Goal: Information Seeking & Learning: Learn about a topic

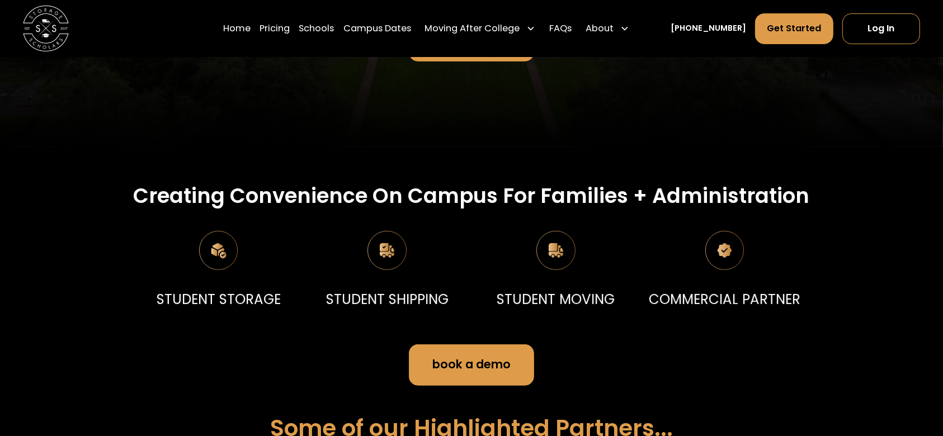
click at [916, 261] on div "Creating Convenience On Campus For Families + Administration STUDENT STORAGE ST…" at bounding box center [471, 408] width 943 height 451
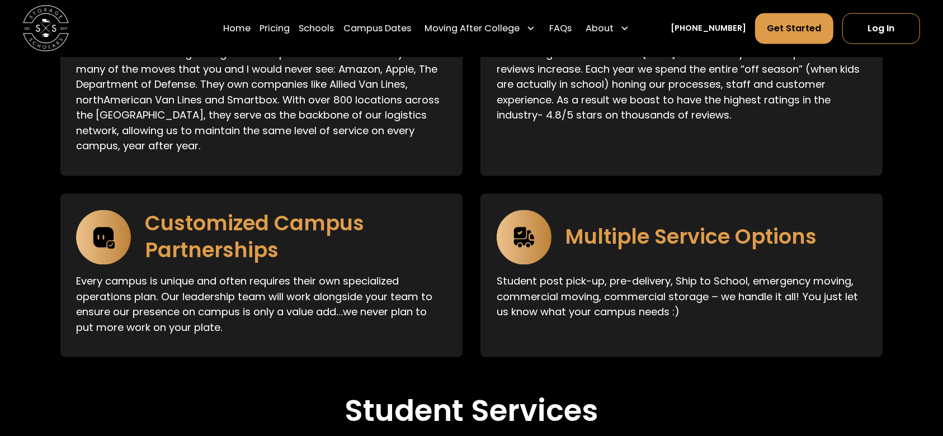
scroll to position [2092, 0]
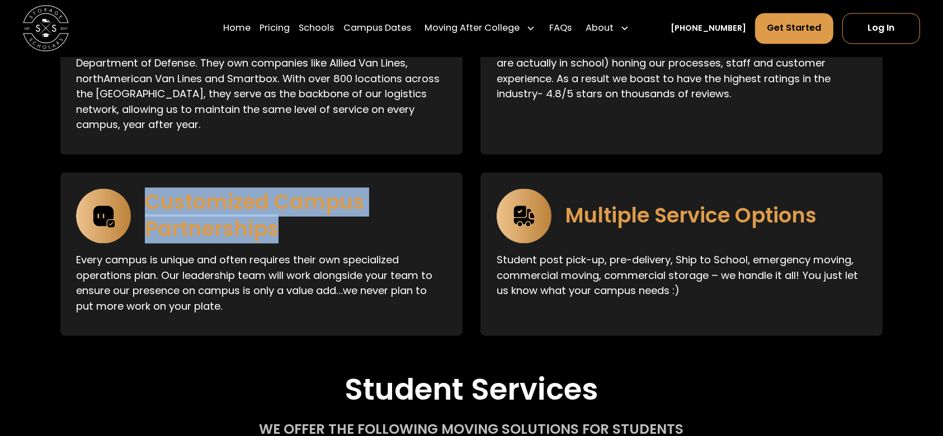
drag, startPoint x: 145, startPoint y: 191, endPoint x: 278, endPoint y: 220, distance: 136.4
click at [278, 220] on h3 "Customized Campus Partnerships" at bounding box center [296, 217] width 302 height 54
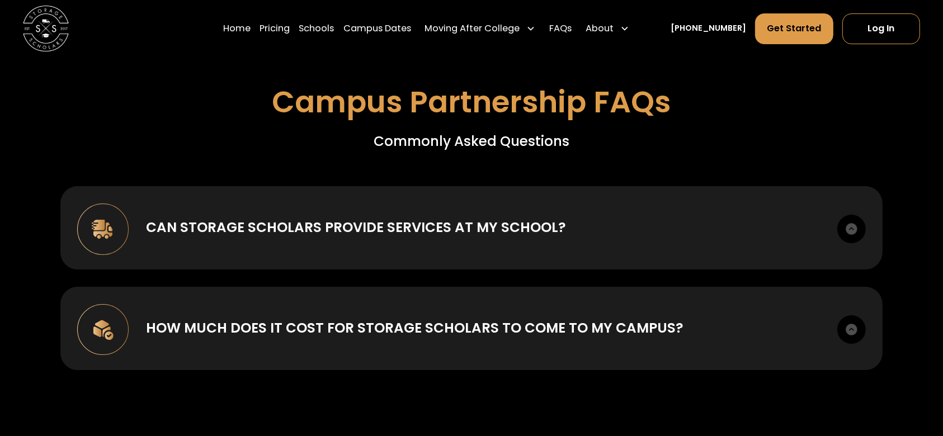
scroll to position [4032, 0]
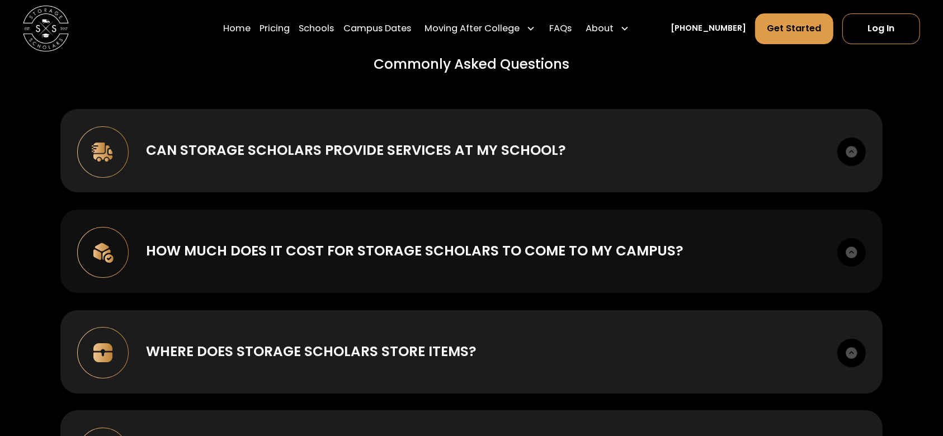
click at [472, 241] on div "How much does it cost for Storage Scholars to come to my campus?" at bounding box center [415, 251] width 538 height 21
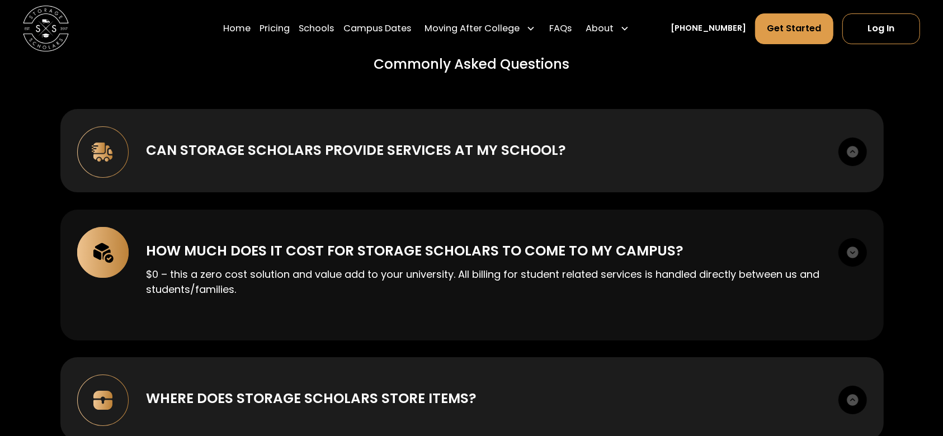
click at [472, 241] on div "How much does it cost for Storage Scholars to come to my campus?" at bounding box center [415, 251] width 538 height 21
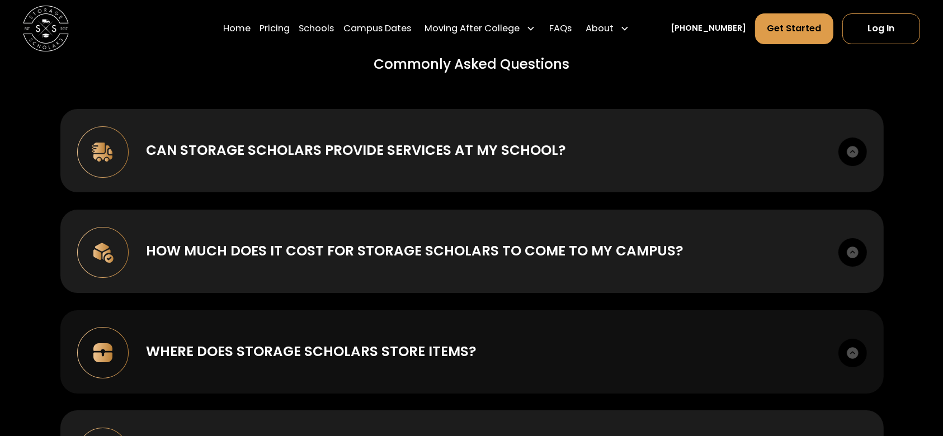
click at [458, 326] on div "Where does Storage Scholars store items? Our national partnership with SIRVA gi…" at bounding box center [472, 351] width 824 height 83
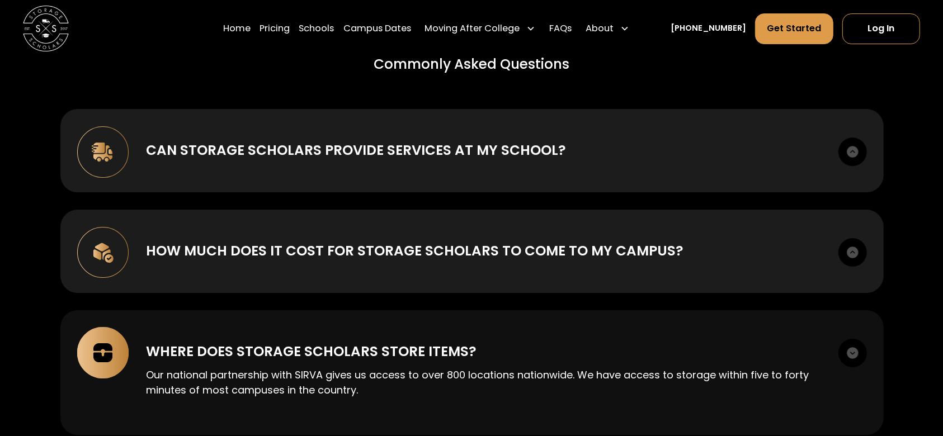
click at [454, 329] on div "Where does Storage Scholars store items? Our national partnership with SIRVA gi…" at bounding box center [472, 372] width 824 height 125
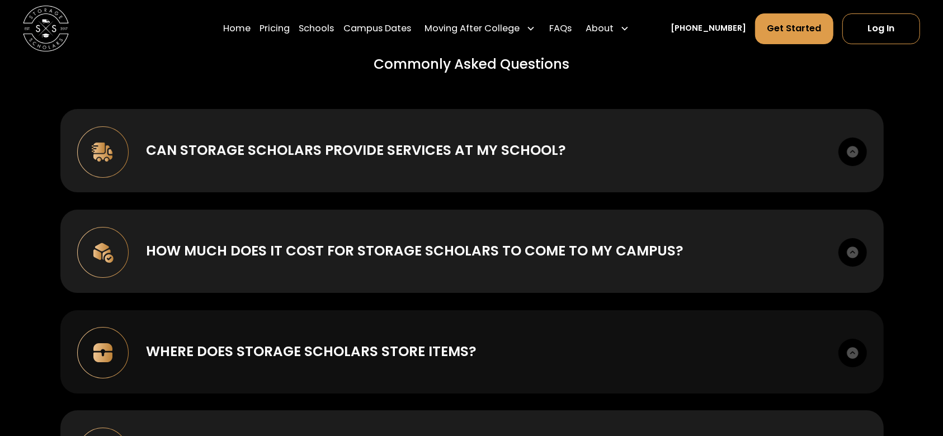
scroll to position [4106, 0]
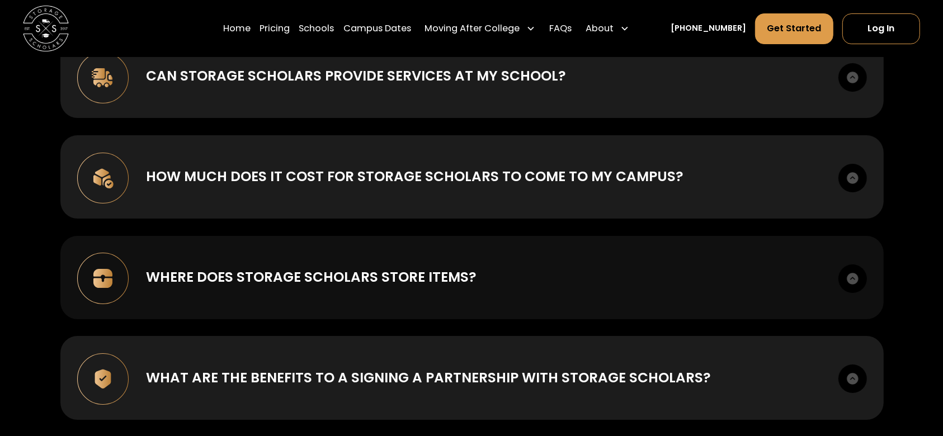
click at [448, 277] on div "Where does Storage Scholars store items?" at bounding box center [311, 277] width 331 height 21
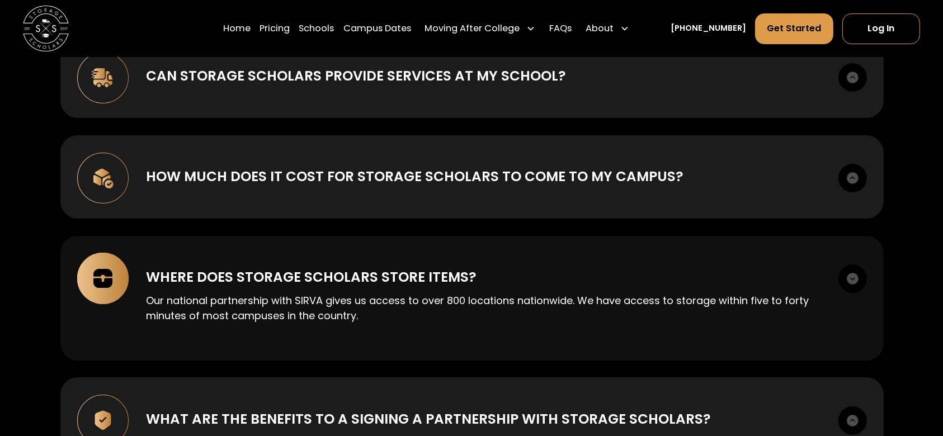
click at [448, 277] on div "Where does Storage Scholars store items?" at bounding box center [311, 277] width 331 height 21
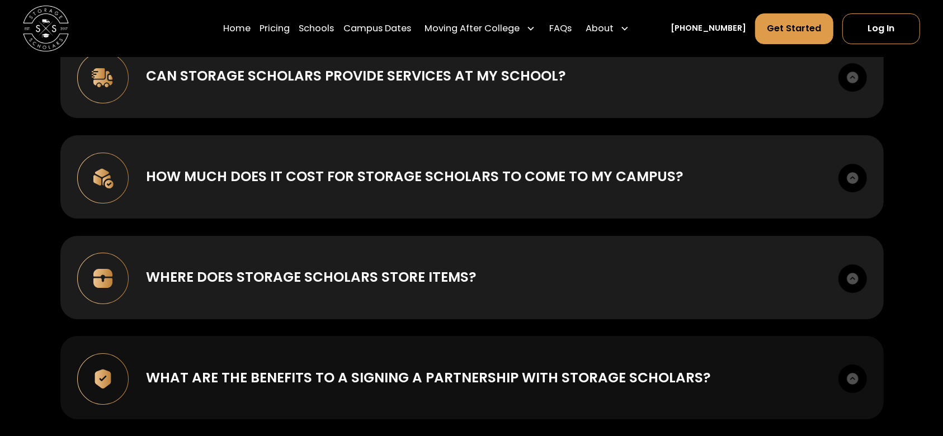
click at [429, 369] on div "What are the benefits to a signing a partnership with Storage Scholars?" at bounding box center [428, 378] width 565 height 21
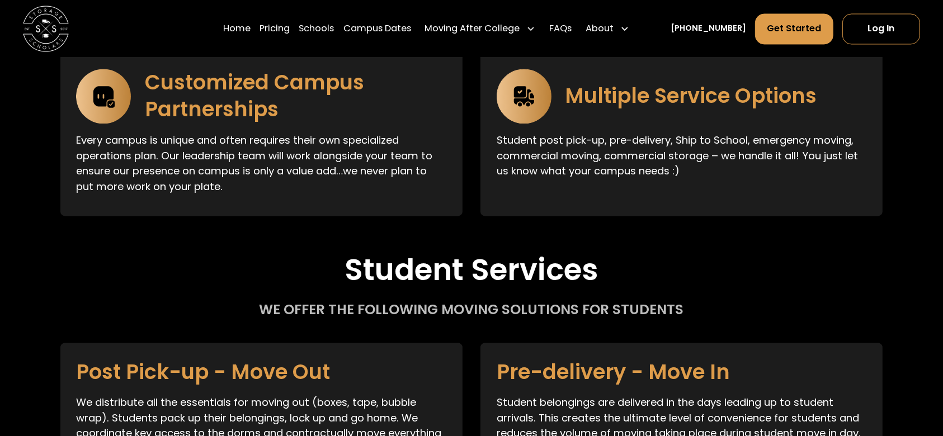
scroll to position [2163, 0]
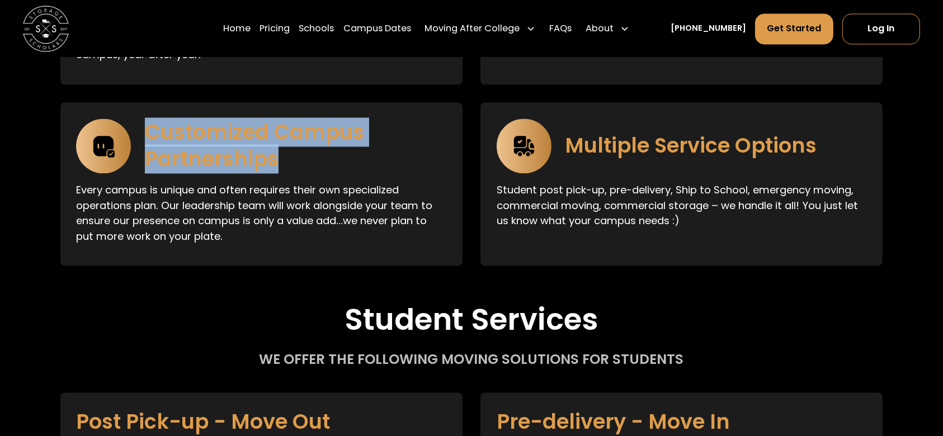
drag, startPoint x: 148, startPoint y: 116, endPoint x: 284, endPoint y: 153, distance: 140.7
click at [284, 153] on h3 "Customized Campus Partnerships" at bounding box center [296, 146] width 302 height 54
copy h3 "Customized Campus Partnerships"
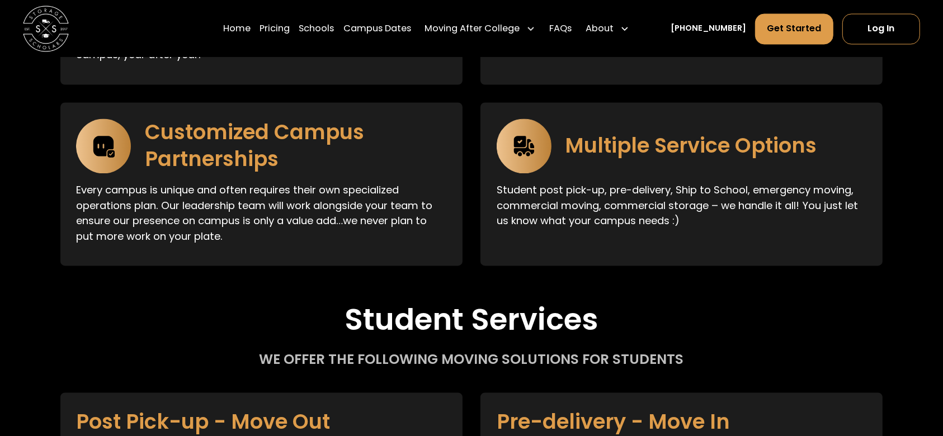
click at [207, 199] on p "Every campus is unique and often requires their own specialized operations plan…" at bounding box center [261, 213] width 370 height 62
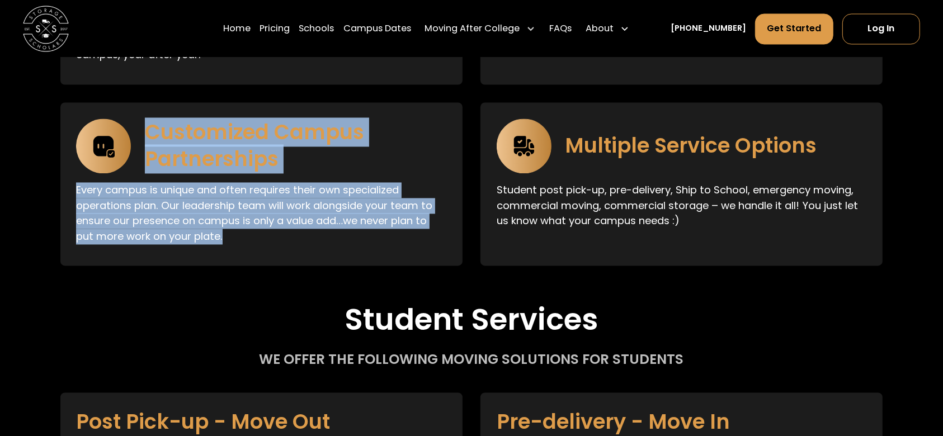
drag, startPoint x: 234, startPoint y: 225, endPoint x: 150, endPoint y: 120, distance: 134.9
click at [150, 120] on div "Customized Campus Partnerships Every campus is unique and often requires their …" at bounding box center [261, 183] width 402 height 163
copy div "Customized Campus Partnerships Every campus is unique and often requires their …"
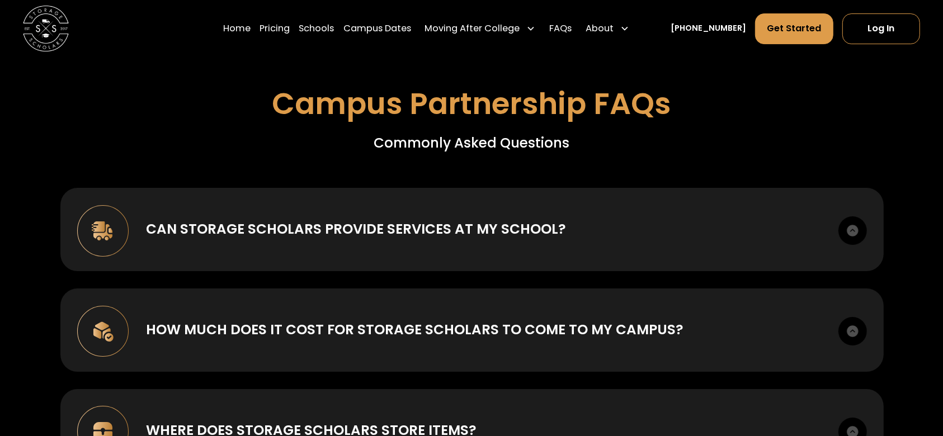
scroll to position [4028, 0]
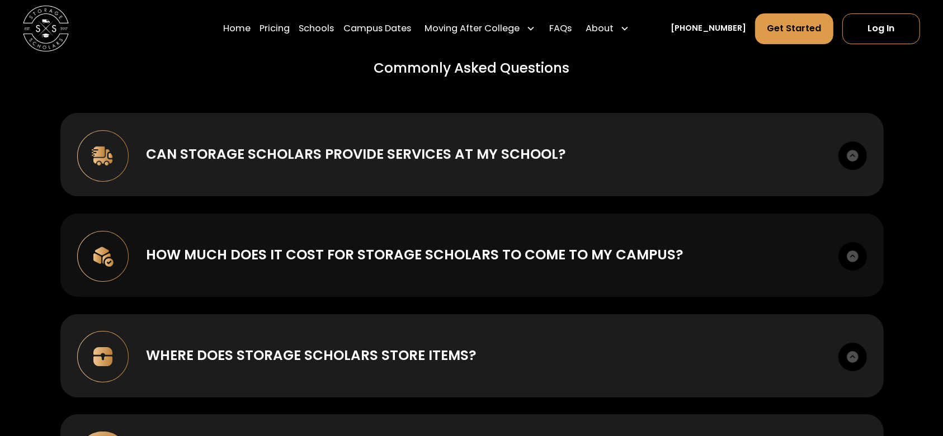
click at [453, 276] on div "How much does it cost for Storage Scholars to come to my campus? $0 – this a ze…" at bounding box center [472, 255] width 824 height 83
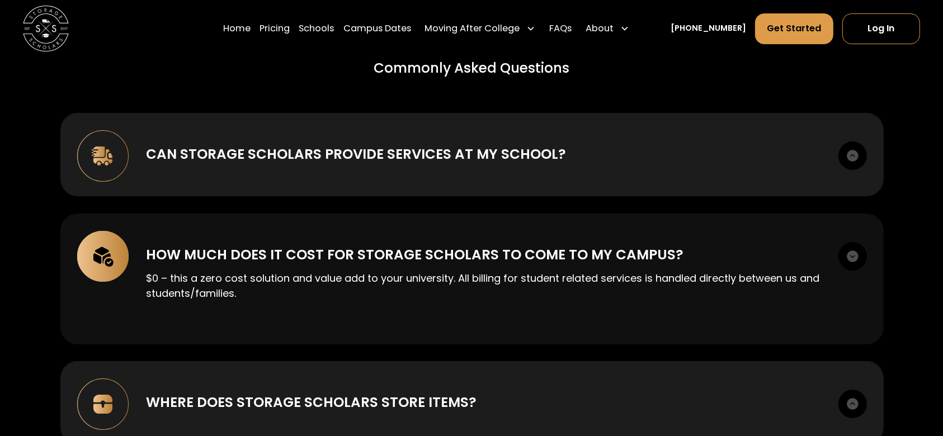
click at [249, 286] on p "$0 – this a zero cost solution and value add to your university. All billing fo…" at bounding box center [483, 286] width 675 height 30
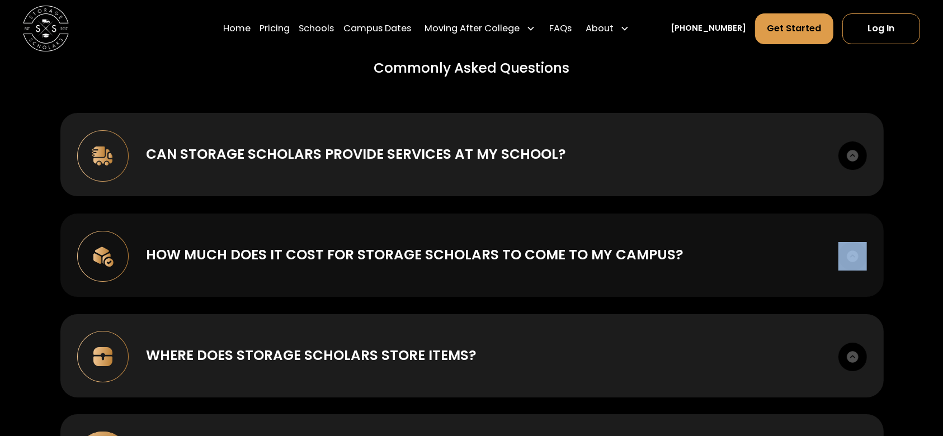
click at [249, 286] on div "How much does it cost for Storage Scholars to come to my campus? $0 – this a ze…" at bounding box center [472, 255] width 824 height 83
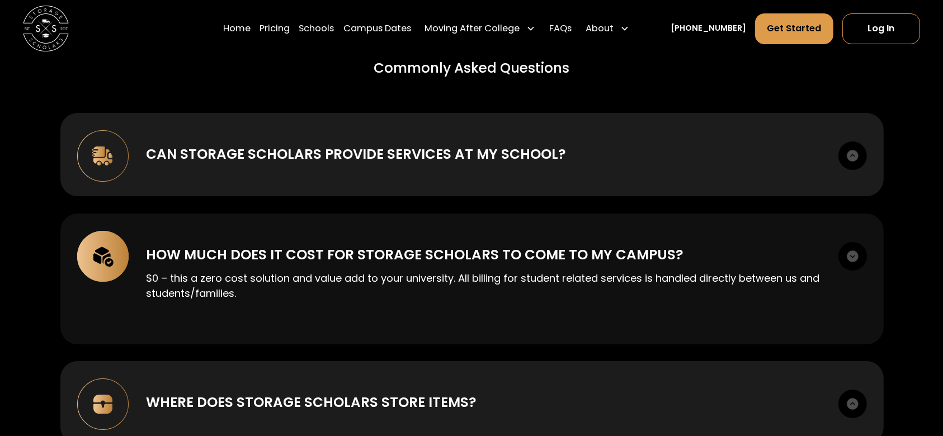
drag, startPoint x: 202, startPoint y: 250, endPoint x: 567, endPoint y: 289, distance: 366.8
click at [567, 289] on p "$0 – this a zero cost solution and value add to your university. All billing fo…" at bounding box center [483, 286] width 675 height 30
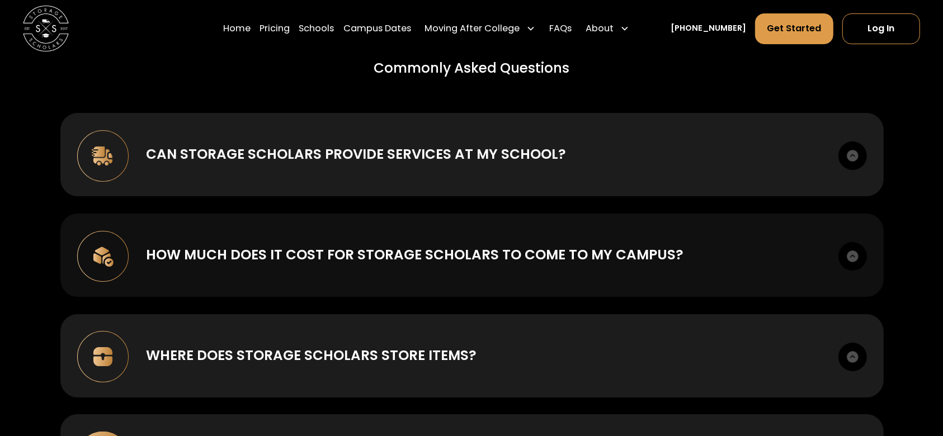
click at [242, 260] on div "How much does it cost for Storage Scholars to come to my campus? $0 – this a ze…" at bounding box center [472, 255] width 824 height 83
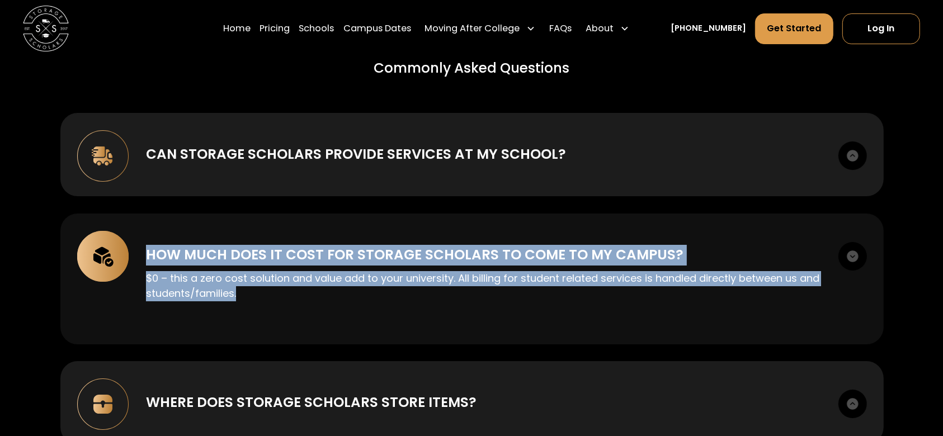
drag, startPoint x: 145, startPoint y: 238, endPoint x: 258, endPoint y: 297, distance: 127.6
click at [258, 297] on div "How much does it cost for Storage Scholars to come to my campus? $0 – this a ze…" at bounding box center [472, 279] width 824 height 131
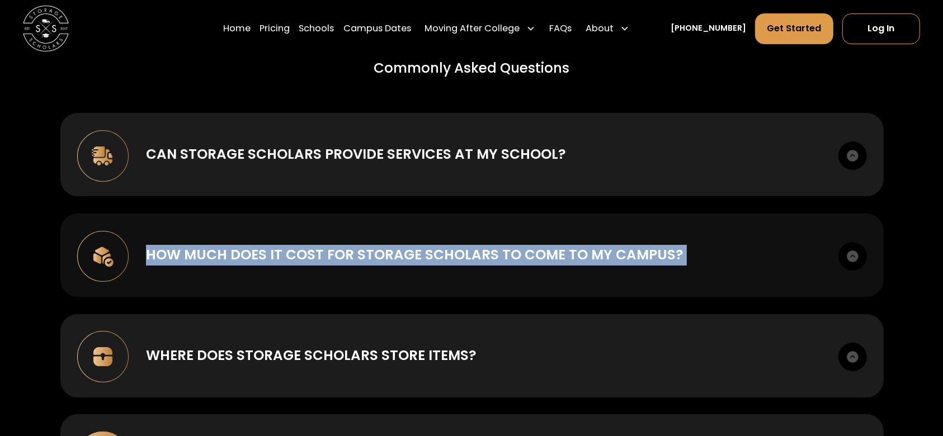
copy div "How much does it cost for Storage Scholars to come to my campus? $0 – this a ze…"
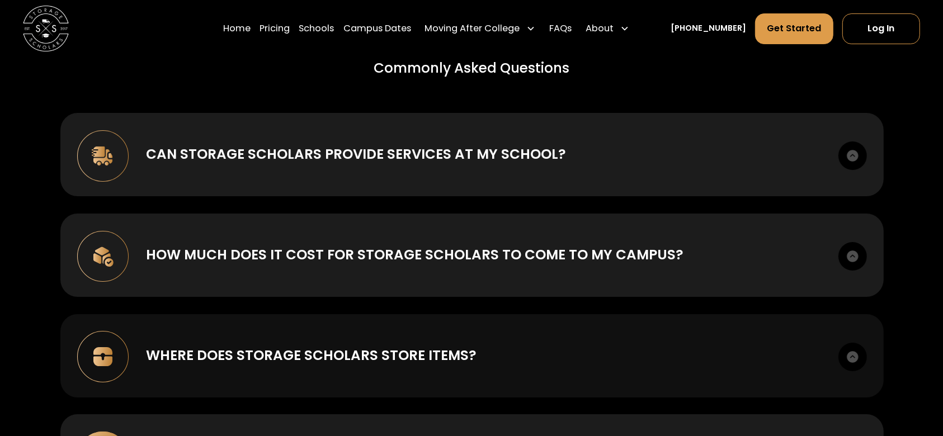
click at [203, 350] on div "Where does Storage Scholars store items?" at bounding box center [311, 356] width 331 height 21
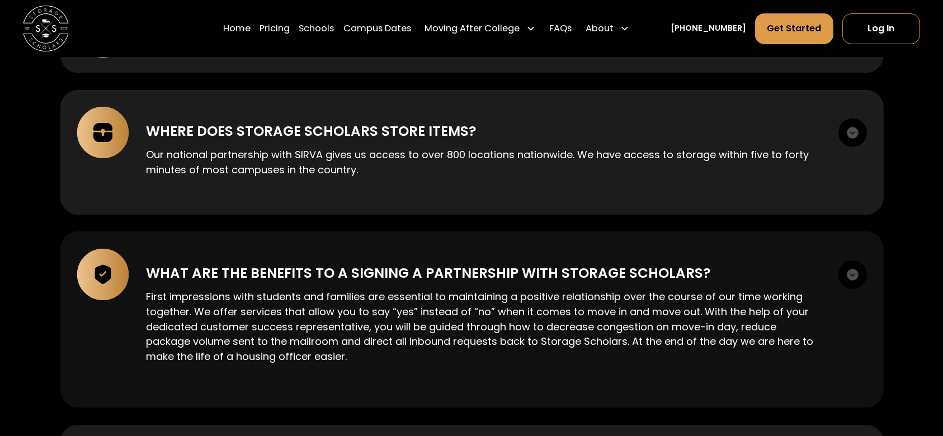
scroll to position [4326, 0]
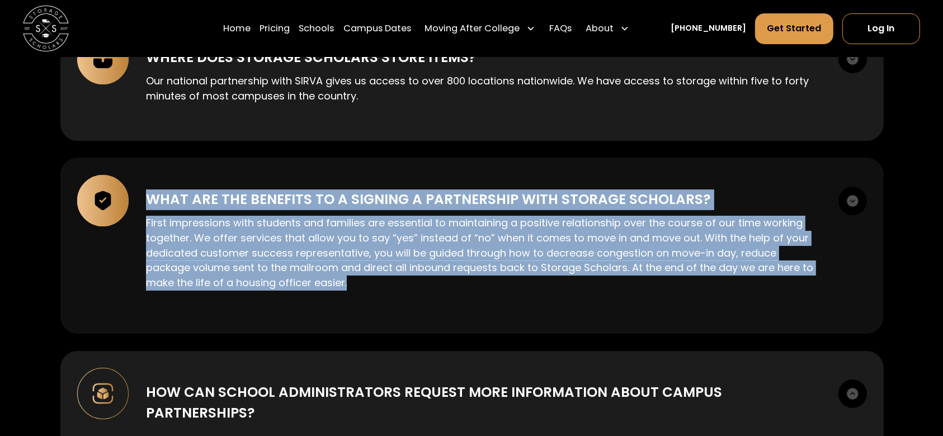
drag, startPoint x: 139, startPoint y: 181, endPoint x: 382, endPoint y: 289, distance: 265.7
click at [382, 289] on div "What are the benefits to a signing a partnership with Storage Scholars? First i…" at bounding box center [472, 246] width 824 height 176
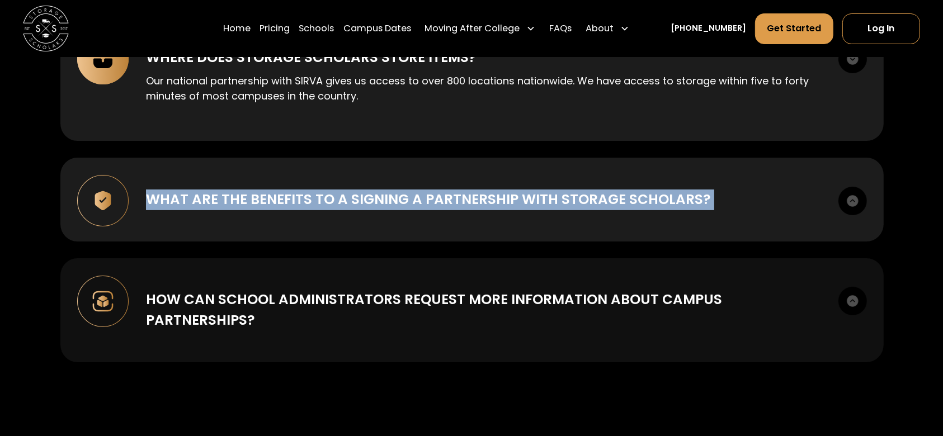
copy div "What are the benefits to a signing a partnership with Storage Scholars? First i…"
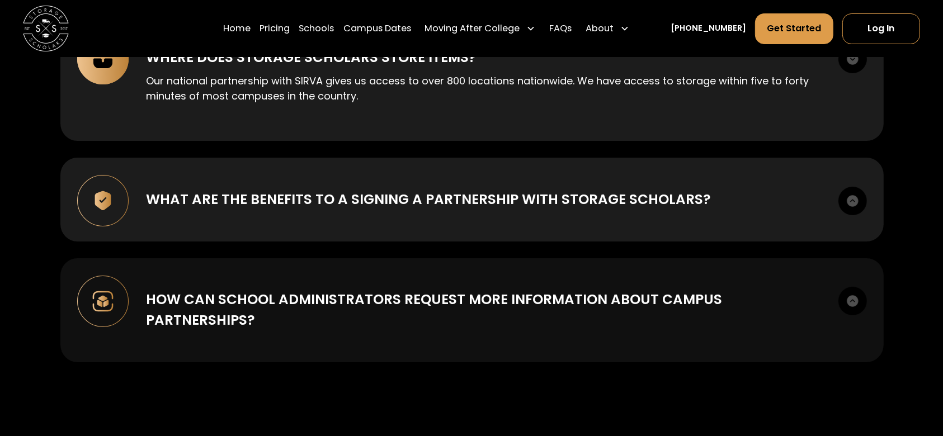
click at [366, 311] on div "How can school administrators request more information about campus partnership…" at bounding box center [483, 310] width 675 height 41
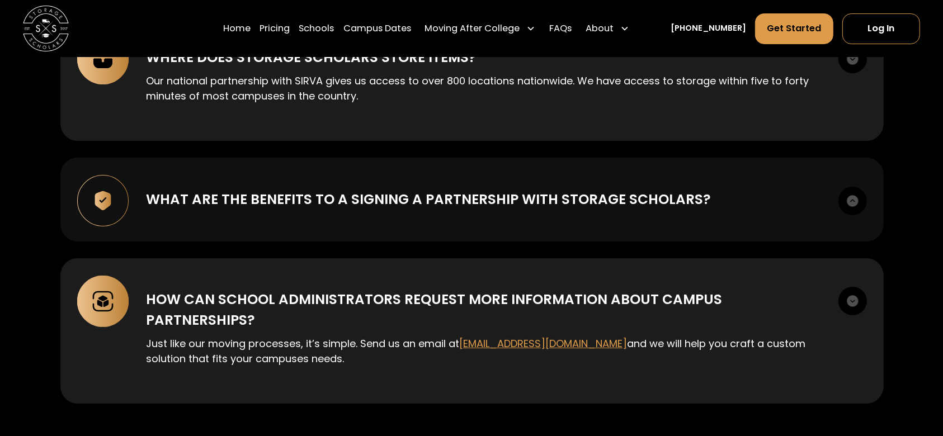
click at [376, 218] on div "What are the benefits to a signing a partnership with Storage Scholars? First i…" at bounding box center [472, 199] width 824 height 83
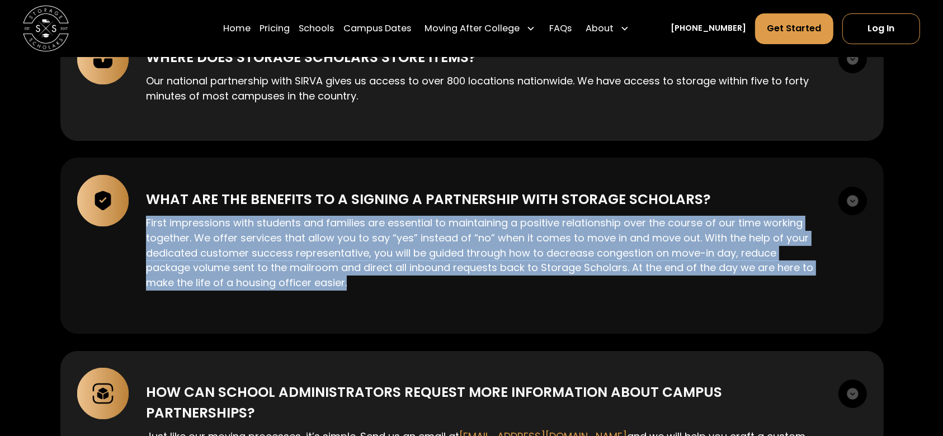
drag, startPoint x: 143, startPoint y: 210, endPoint x: 356, endPoint y: 277, distance: 222.9
click at [356, 277] on div "What are the benefits to a signing a partnership with Storage Scholars? First i…" at bounding box center [472, 246] width 824 height 176
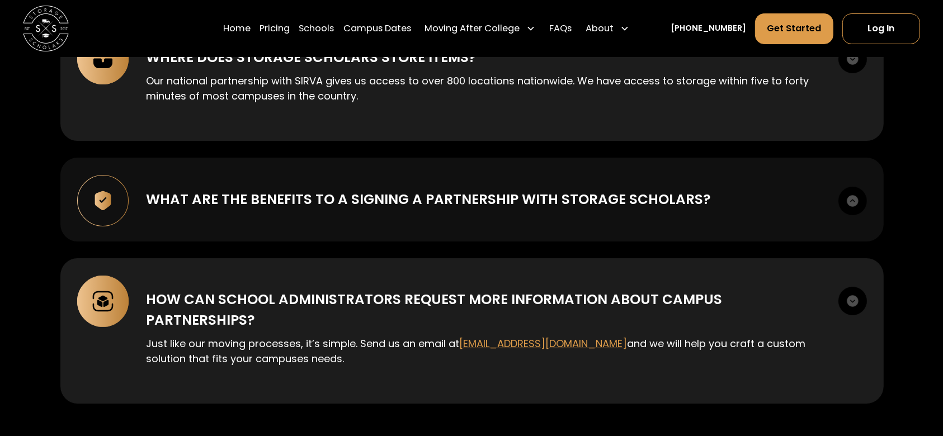
click at [304, 203] on div "What are the benefits to a signing a partnership with Storage Scholars? First i…" at bounding box center [472, 199] width 824 height 83
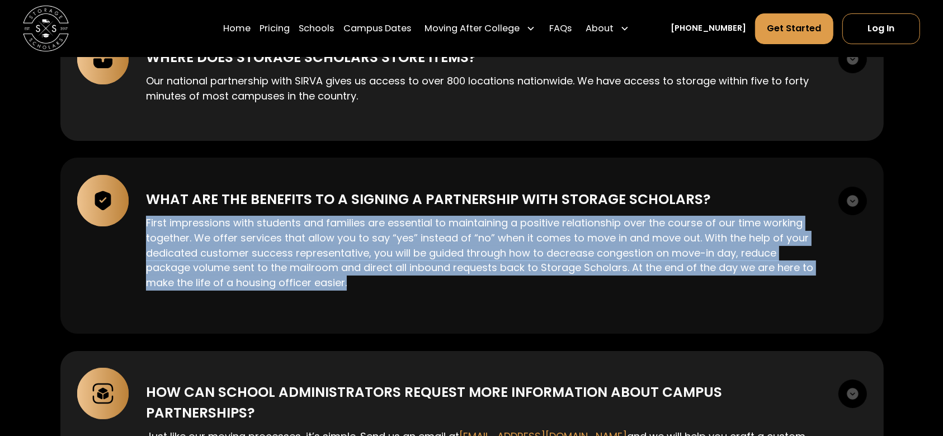
drag, startPoint x: 148, startPoint y: 209, endPoint x: 355, endPoint y: 285, distance: 220.7
click at [355, 285] on div "First impressions with students and families are essential to maintaining a pos…" at bounding box center [483, 256] width 675 height 92
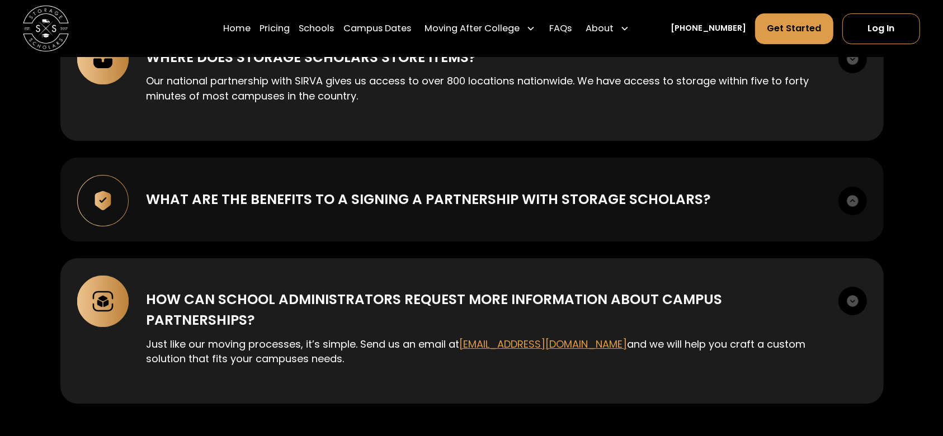
click at [255, 195] on div "What are the benefits to a signing a partnership with Storage Scholars?" at bounding box center [428, 200] width 565 height 21
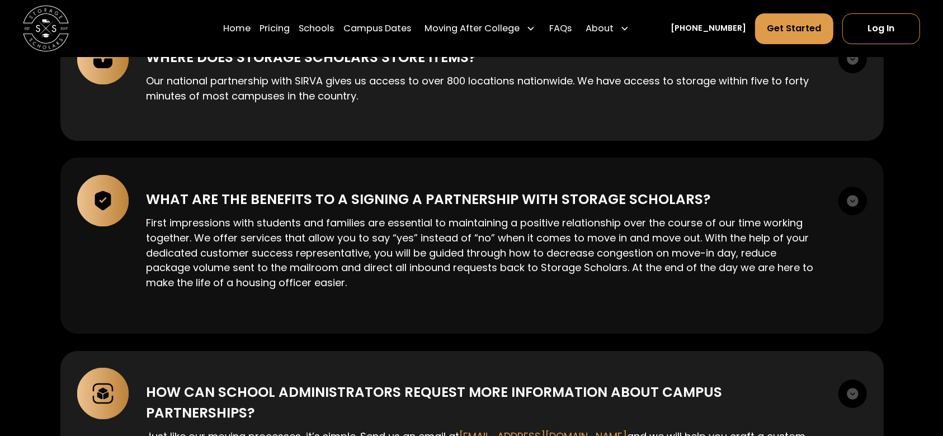
click at [717, 173] on div "What are the benefits to a signing a partnership with Storage Scholars? First i…" at bounding box center [472, 246] width 824 height 176
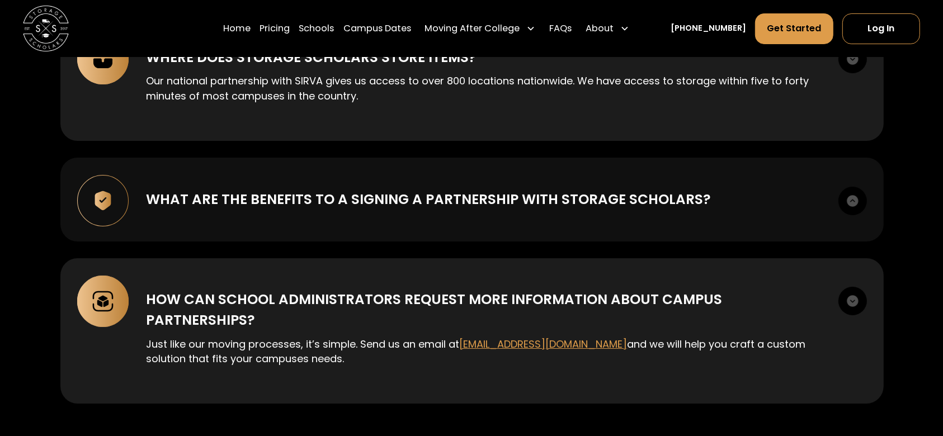
click at [717, 173] on div "What are the benefits to a signing a partnership with Storage Scholars? First i…" at bounding box center [472, 199] width 824 height 83
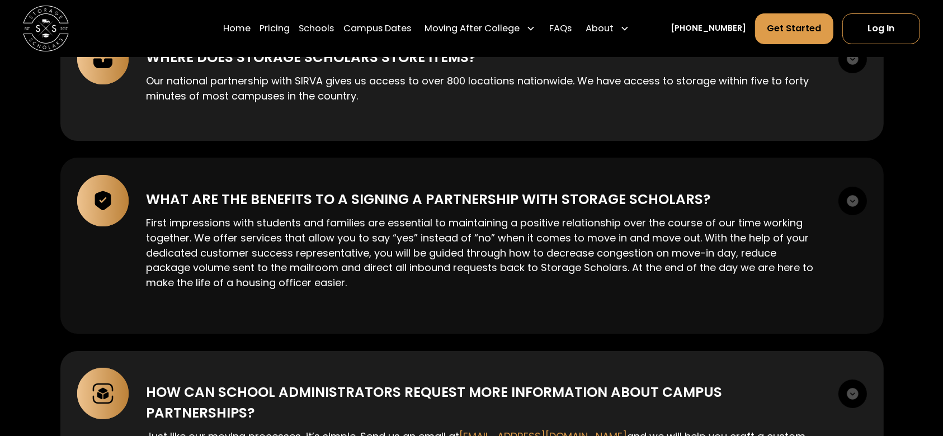
click at [191, 178] on div "What are the benefits to a signing a partnership with Storage Scholars? First i…" at bounding box center [472, 246] width 824 height 176
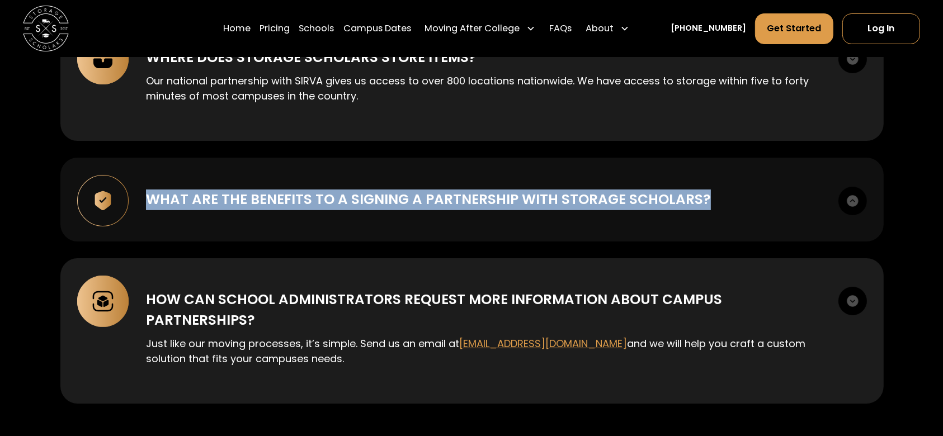
drag, startPoint x: 143, startPoint y: 178, endPoint x: 743, endPoint y: 199, distance: 600.6
click at [743, 199] on div "What are the benefits to a signing a partnership with Storage Scholars? First i…" at bounding box center [472, 199] width 824 height 83
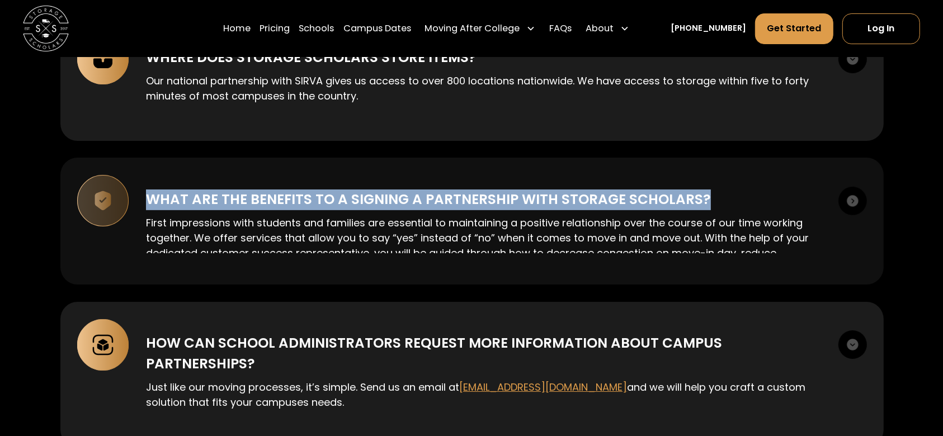
click at [786, 200] on div "What are the benefits to a signing a partnership with Storage Scholars?" at bounding box center [483, 200] width 675 height 21
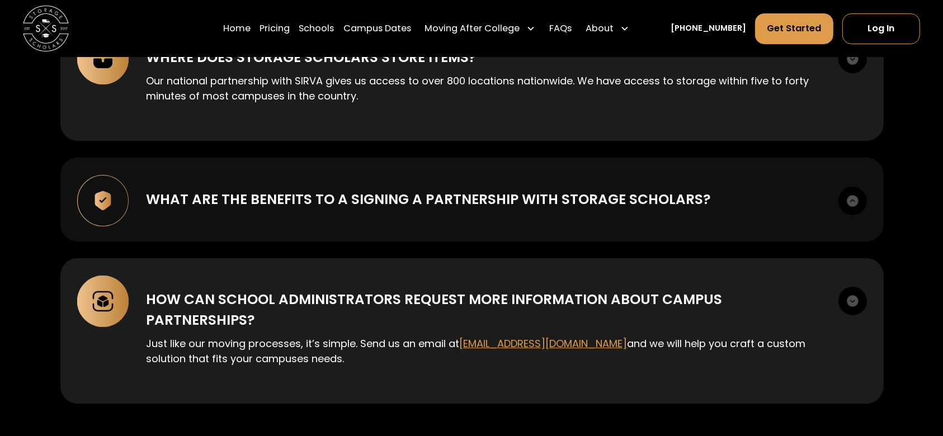
click at [284, 158] on div "What are the benefits to a signing a partnership with Storage Scholars? First i…" at bounding box center [472, 199] width 824 height 83
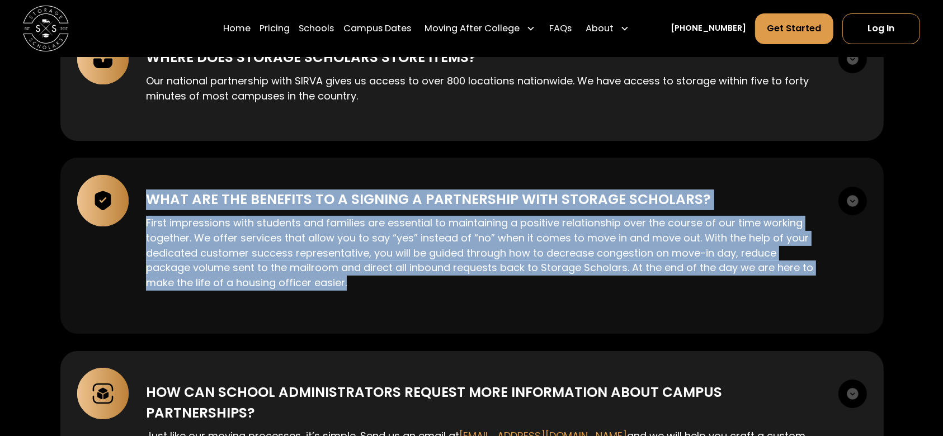
drag, startPoint x: 149, startPoint y: 174, endPoint x: 517, endPoint y: 284, distance: 384.2
click at [517, 284] on div "What are the benefits to a signing a partnership with Storage Scholars? First i…" at bounding box center [472, 246] width 824 height 176
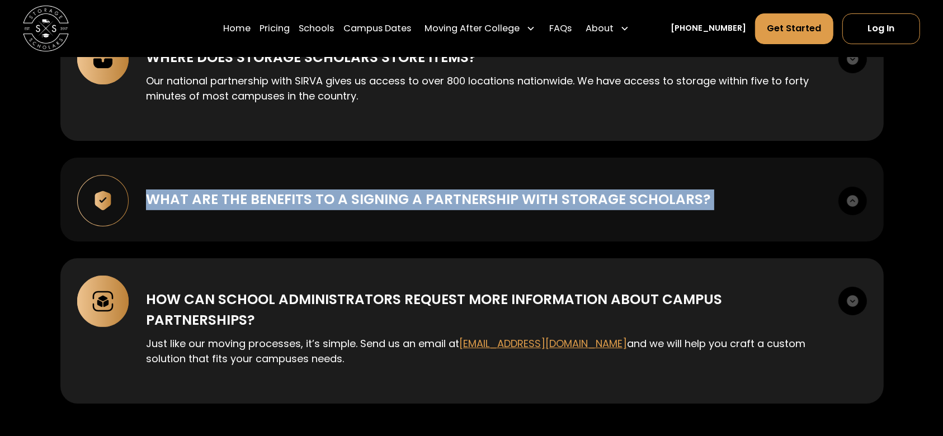
drag, startPoint x: 317, startPoint y: 208, endPoint x: 288, endPoint y: 210, distance: 28.6
click at [288, 210] on div "What are the benefits to a signing a partnership with Storage Scholars? First i…" at bounding box center [472, 199] width 824 height 83
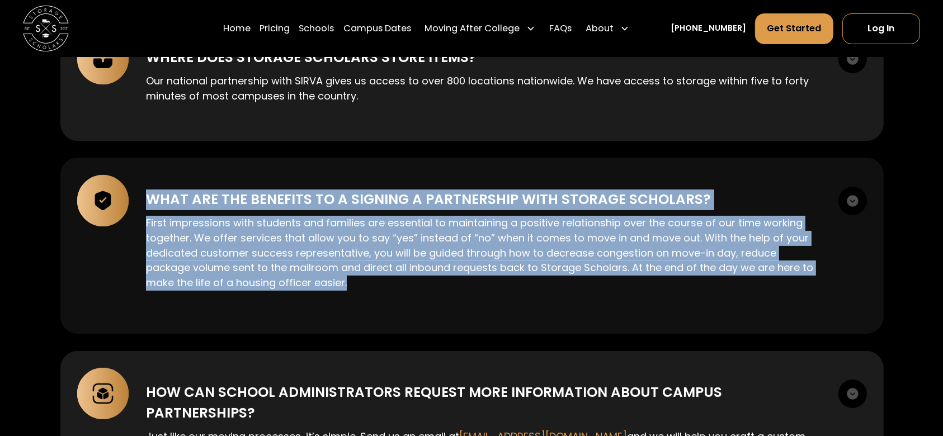
copy div "What are the benefits to a signing a partnership with Storage Scholars? First i…"
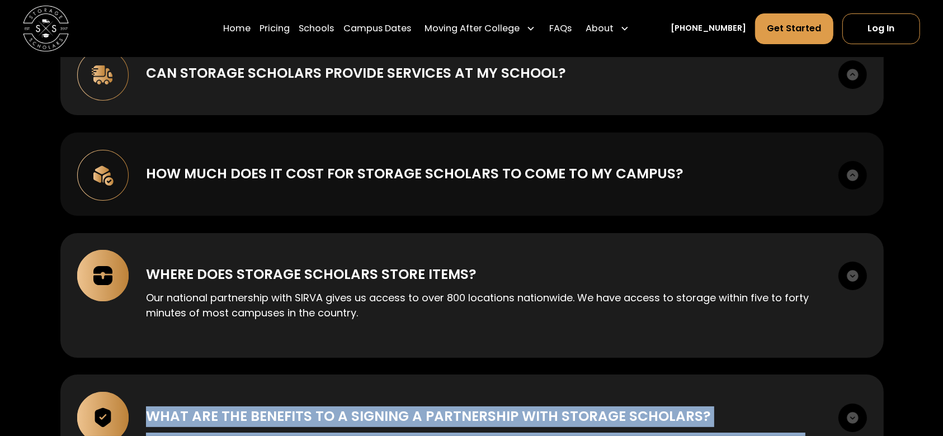
scroll to position [4028, 0]
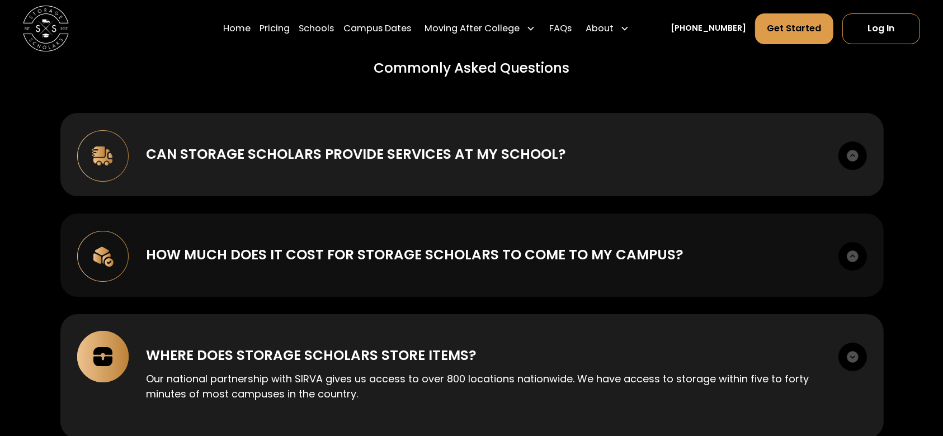
click at [422, 262] on div "How much does it cost for Storage Scholars to come to my campus? $0 – this a ze…" at bounding box center [472, 255] width 824 height 83
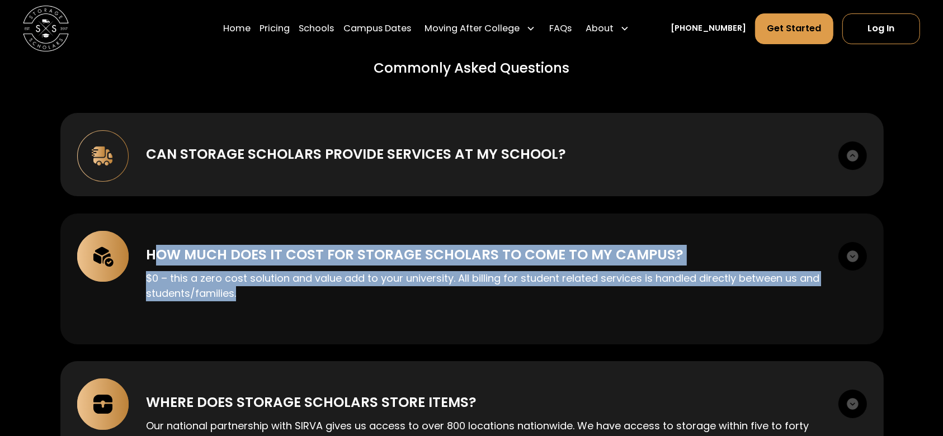
drag, startPoint x: 253, startPoint y: 285, endPoint x: 151, endPoint y: 245, distance: 109.3
click at [151, 245] on div "How much does it cost for Storage Scholars to come to my campus? $0 – this a ze…" at bounding box center [472, 279] width 824 height 131
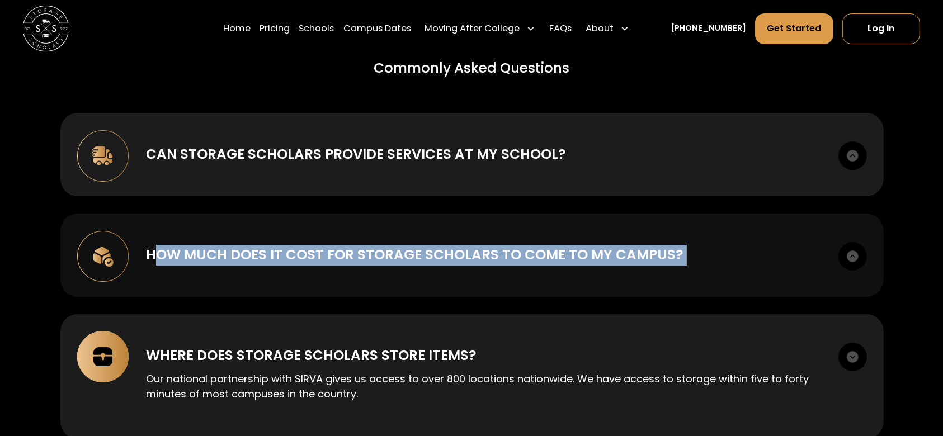
click at [152, 245] on div "How much does it cost for Storage Scholars to come to my campus?" at bounding box center [415, 255] width 538 height 21
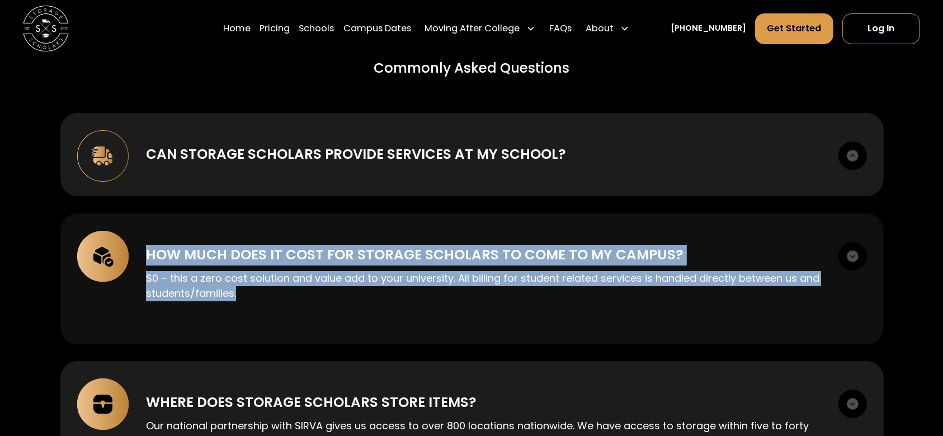
drag, startPoint x: 248, startPoint y: 289, endPoint x: 139, endPoint y: 246, distance: 116.6
click at [139, 246] on div "How much does it cost for Storage Scholars to come to my campus? $0 – this a ze…" at bounding box center [472, 279] width 824 height 131
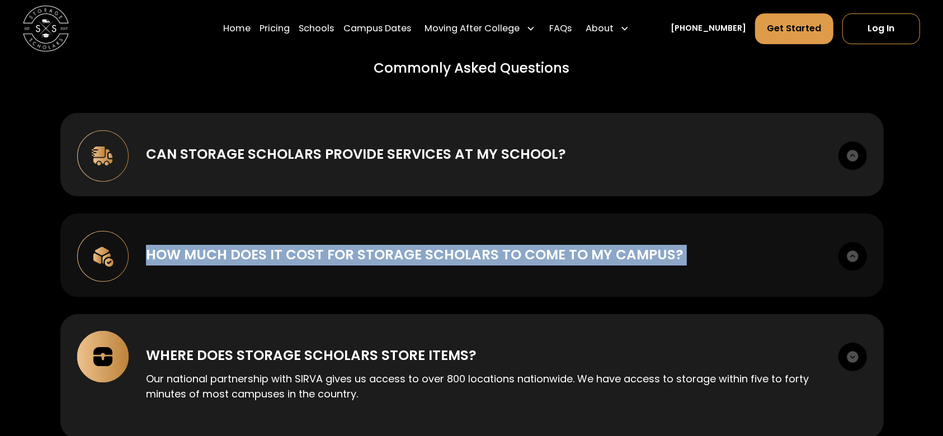
drag, startPoint x: 698, startPoint y: 243, endPoint x: 740, endPoint y: 243, distance: 42.0
click at [740, 245] on div "How much does it cost for Storage Scholars to come to my campus?" at bounding box center [483, 255] width 675 height 21
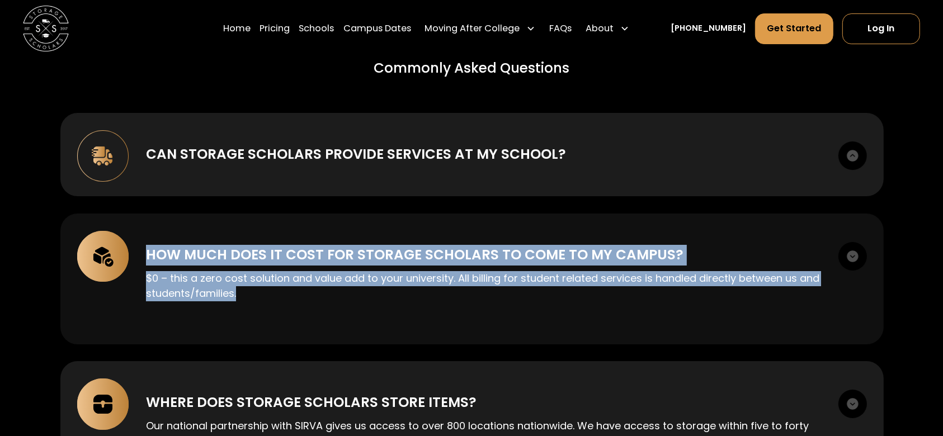
copy div "How much does it cost for Storage Scholars to come to my campus? $0 – this a ze…"
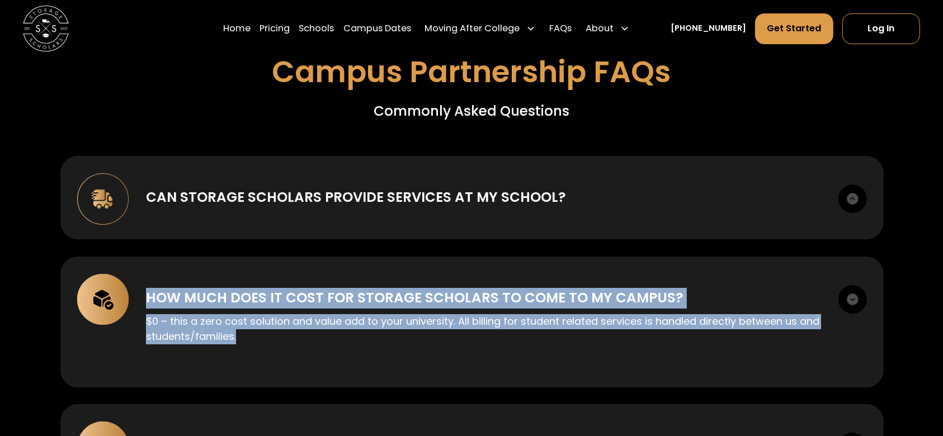
scroll to position [3953, 0]
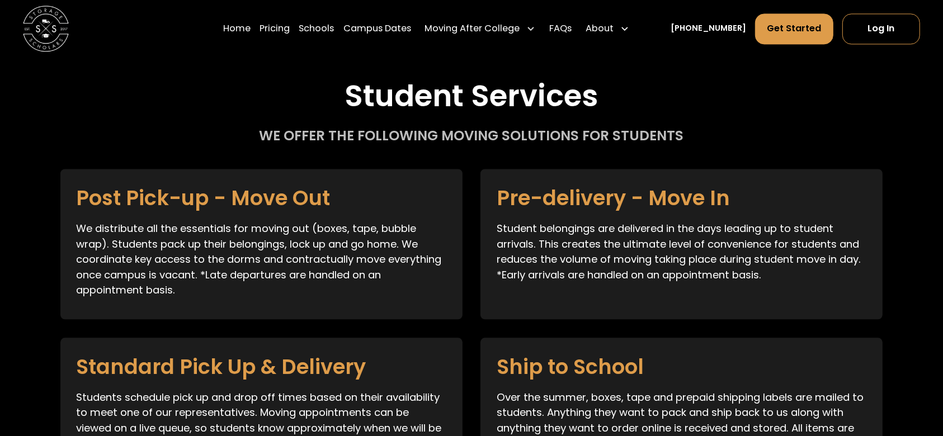
scroll to position [2461, 0]
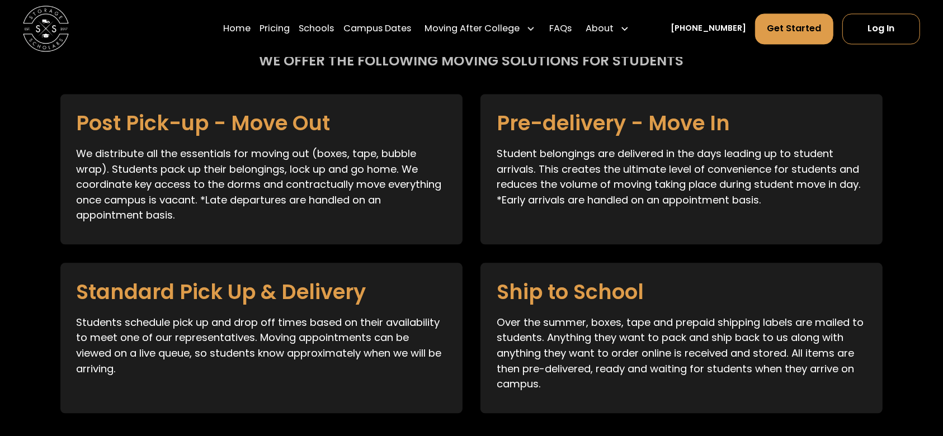
click at [78, 110] on h3 "Post Pick-up - Move Out" at bounding box center [203, 123] width 254 height 27
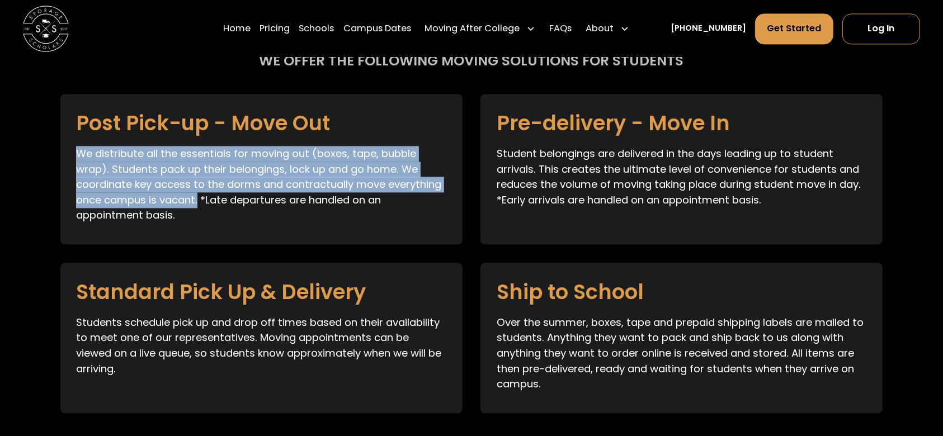
drag, startPoint x: 200, startPoint y: 186, endPoint x: 75, endPoint y: 141, distance: 133.3
click at [76, 146] on p "We distribute all the essentials for moving out (boxes, tape, bubble wrap). Stu…" at bounding box center [261, 184] width 370 height 77
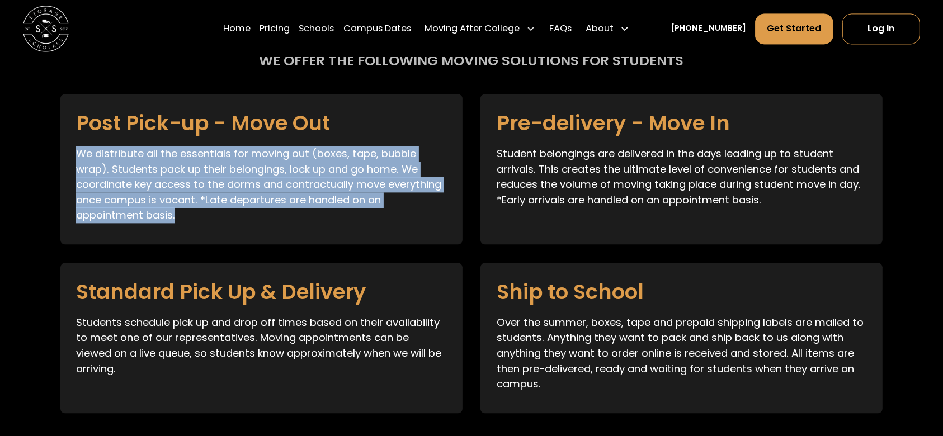
drag, startPoint x: 191, startPoint y: 203, endPoint x: 63, endPoint y: 141, distance: 142.4
click at [63, 141] on div "Post Pick-up - Move Out We distribute all the essentials for moving out (boxes,…" at bounding box center [261, 169] width 402 height 150
copy p "We distribute all the essentials for moving out (boxes, tape, bubble wrap). Stu…"
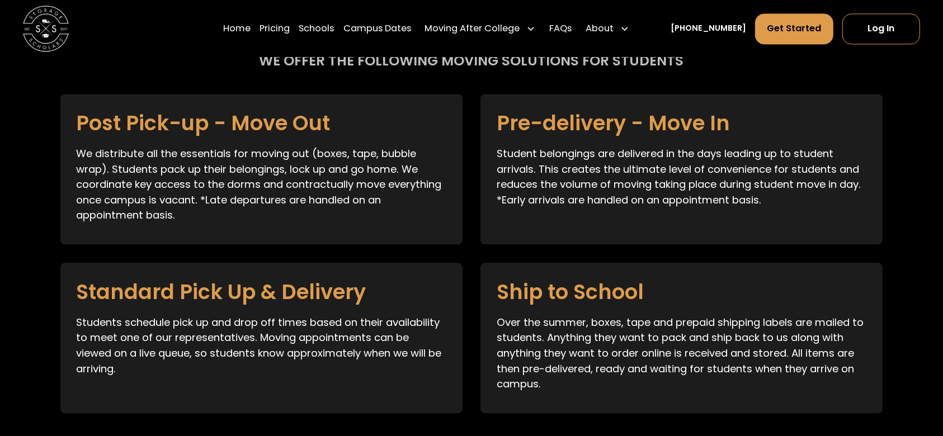
click at [573, 190] on p "Student belongings are delivered in the days leading up to student arrivals. Th…" at bounding box center [682, 177] width 370 height 62
drag, startPoint x: 497, startPoint y: 136, endPoint x: 801, endPoint y: 189, distance: 308.8
click at [801, 189] on p "Student belongings are delivered in the days leading up to student arrivals. Th…" at bounding box center [682, 177] width 370 height 62
copy p "Student belongings are delivered in the days leading up to student arrivals. Th…"
drag, startPoint x: 140, startPoint y: 361, endPoint x: 62, endPoint y: 310, distance: 93.2
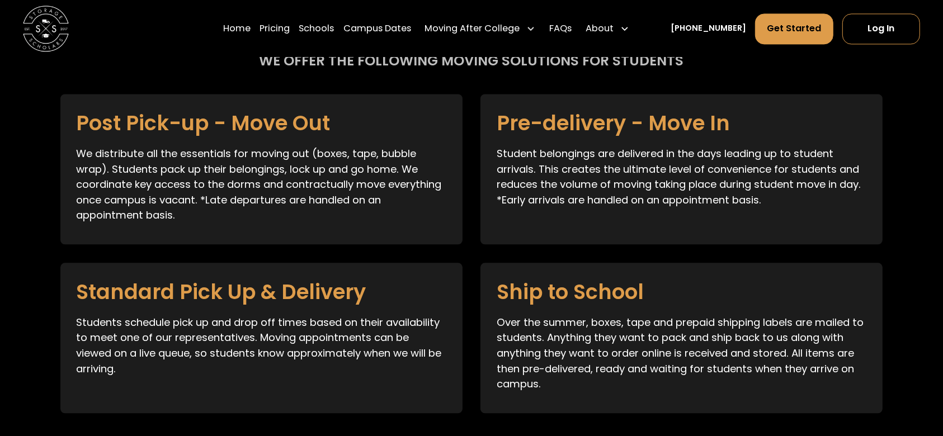
click at [62, 310] on div "Standard Pick Up & Delivery Students schedule pick up and drop off times based …" at bounding box center [261, 338] width 402 height 150
copy p "Students schedule pick up and drop off times based on their availability to mee…"
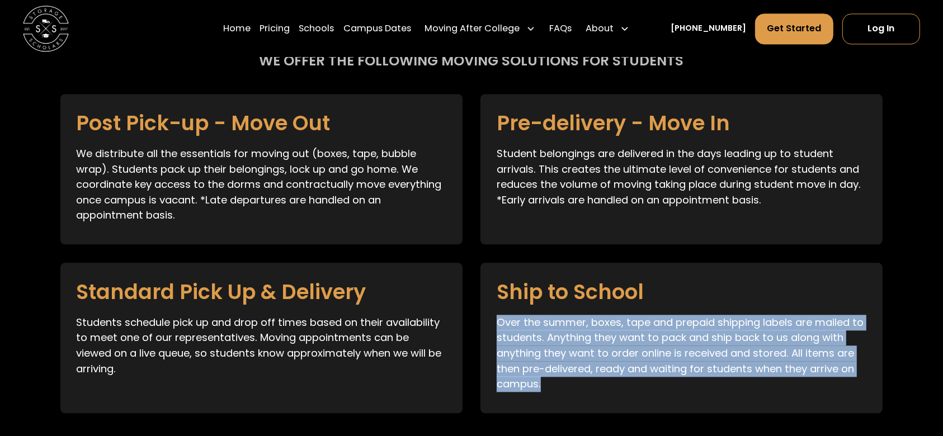
drag, startPoint x: 555, startPoint y: 376, endPoint x: 497, endPoint y: 309, distance: 88.8
click at [497, 315] on p "Over the summer, boxes, tape and prepaid shipping labels are mailed to students…" at bounding box center [682, 353] width 370 height 77
copy p "Over the summer, boxes, tape and prepaid shipping labels are mailed to students…"
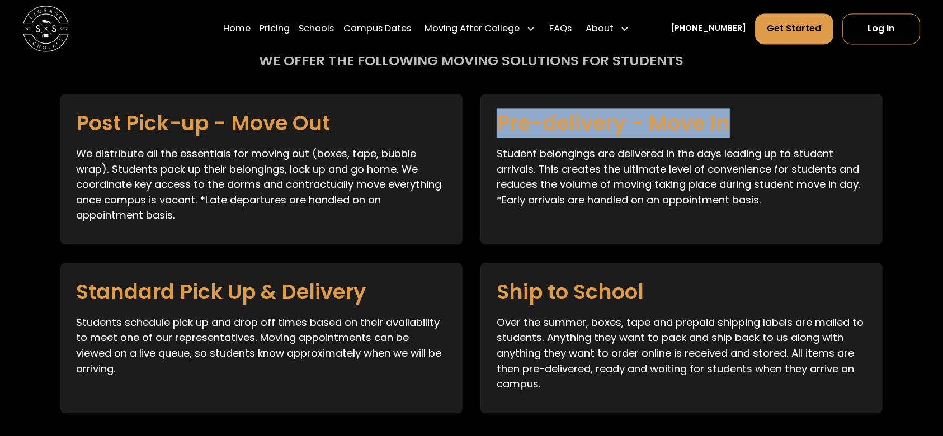
drag, startPoint x: 728, startPoint y: 107, endPoint x: 501, endPoint y: 115, distance: 227.2
click at [501, 115] on h3 "Pre-delivery - Move In" at bounding box center [613, 123] width 233 height 27
drag, startPoint x: 513, startPoint y: 115, endPoint x: 613, endPoint y: 83, distance: 105.1
click at [613, 94] on div "Pre-delivery - Move In Student belongings are delivered in the days leading up …" at bounding box center [682, 169] width 402 height 150
